Goal: Task Accomplishment & Management: Use online tool/utility

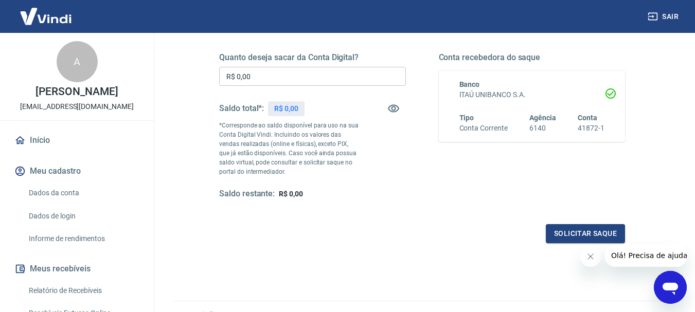
scroll to position [206, 0]
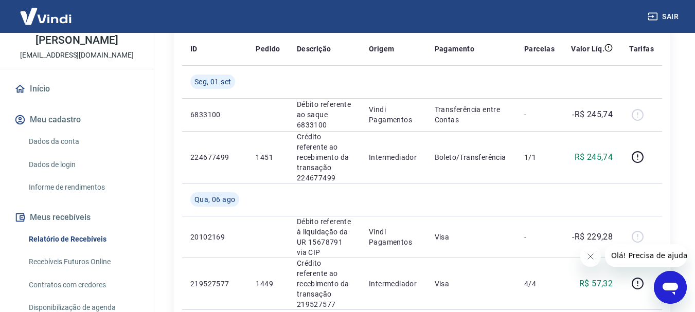
scroll to position [103, 0]
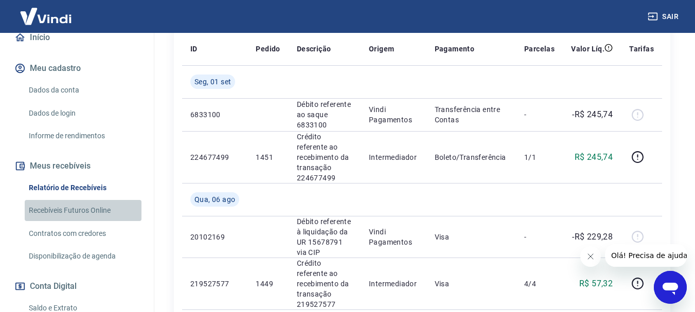
click at [94, 211] on link "Recebíveis Futuros Online" at bounding box center [83, 210] width 117 height 21
